Goal: Task Accomplishment & Management: Use online tool/utility

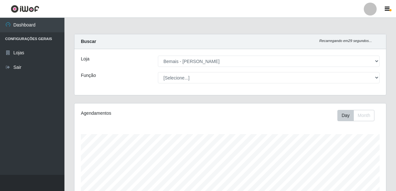
select select "230"
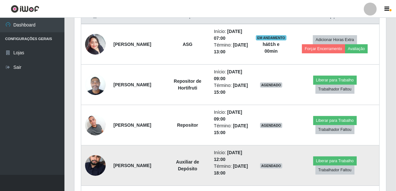
scroll to position [269, 0]
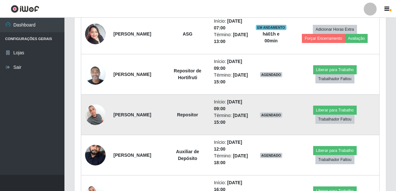
click at [96, 109] on img at bounding box center [95, 114] width 21 height 27
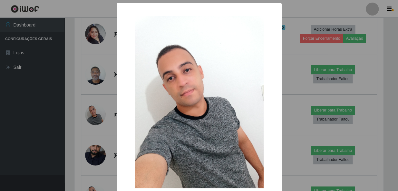
click at [91, 98] on div "× OK Cancel" at bounding box center [199, 95] width 398 height 191
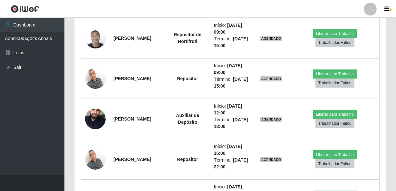
scroll to position [240, 0]
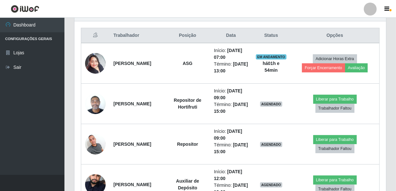
click at [308, 1] on header "Perfil Alterar Senha Sair" at bounding box center [198, 9] width 396 height 18
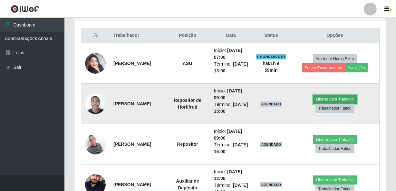
click at [326, 97] on button "Liberar para Trabalho" at bounding box center [336, 99] width 44 height 9
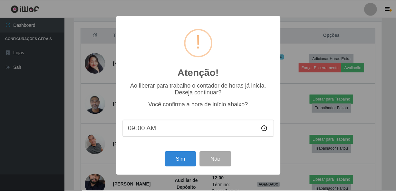
scroll to position [134, 309]
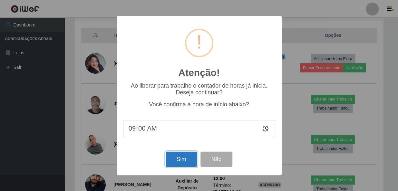
click at [188, 152] on button "Sim" at bounding box center [181, 158] width 31 height 15
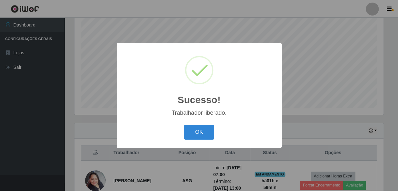
click at [214, 131] on div "OK Cancel" at bounding box center [199, 132] width 152 height 18
click at [206, 128] on button "OK" at bounding box center [199, 132] width 30 height 15
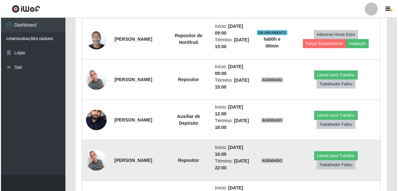
scroll to position [328, 0]
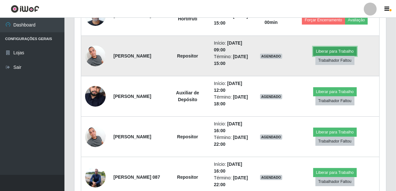
click at [329, 51] on button "Liberar para Trabalho" at bounding box center [336, 51] width 44 height 9
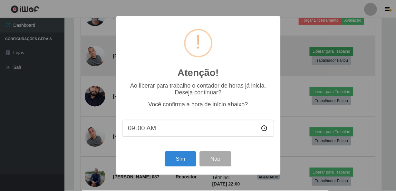
scroll to position [134, 309]
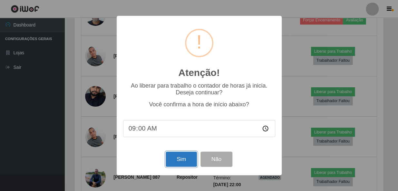
click at [187, 154] on button "Sim" at bounding box center [181, 158] width 31 height 15
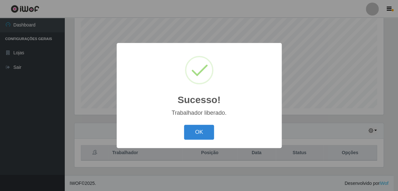
click at [184, 125] on button "OK" at bounding box center [199, 132] width 30 height 15
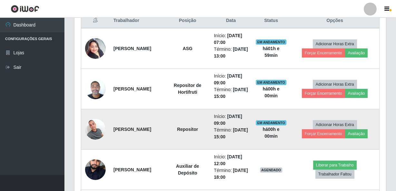
scroll to position [298, 0]
